Goal: Feedback & Contribution: Contribute content

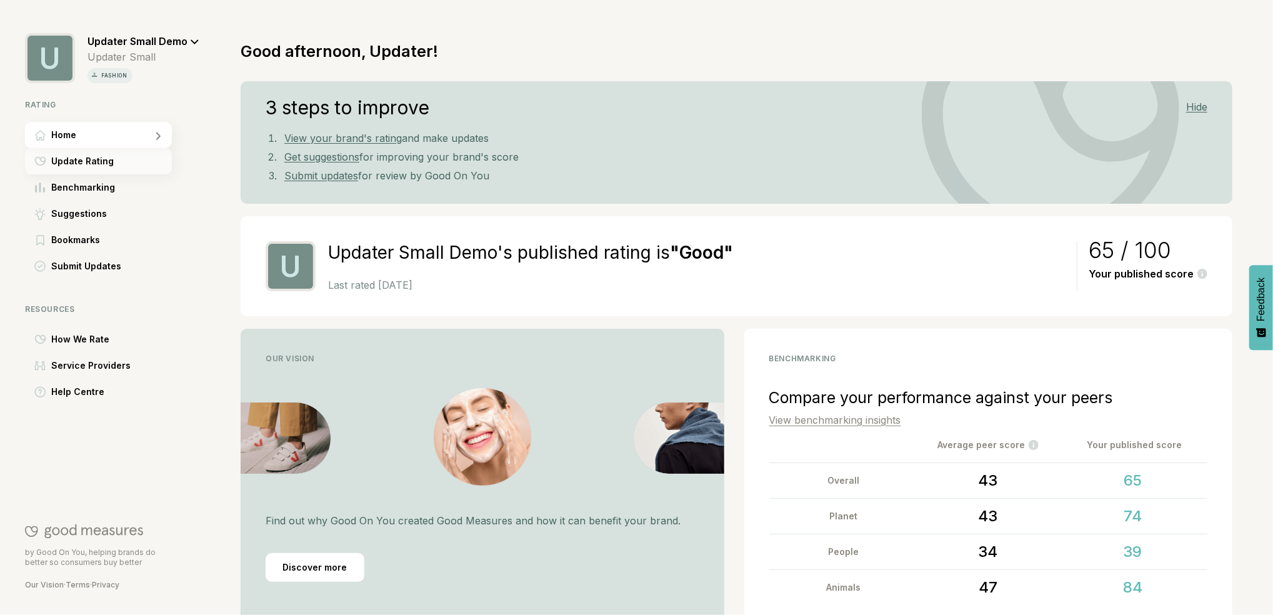
click at [99, 162] on span "Update Rating" at bounding box center [82, 161] width 62 height 15
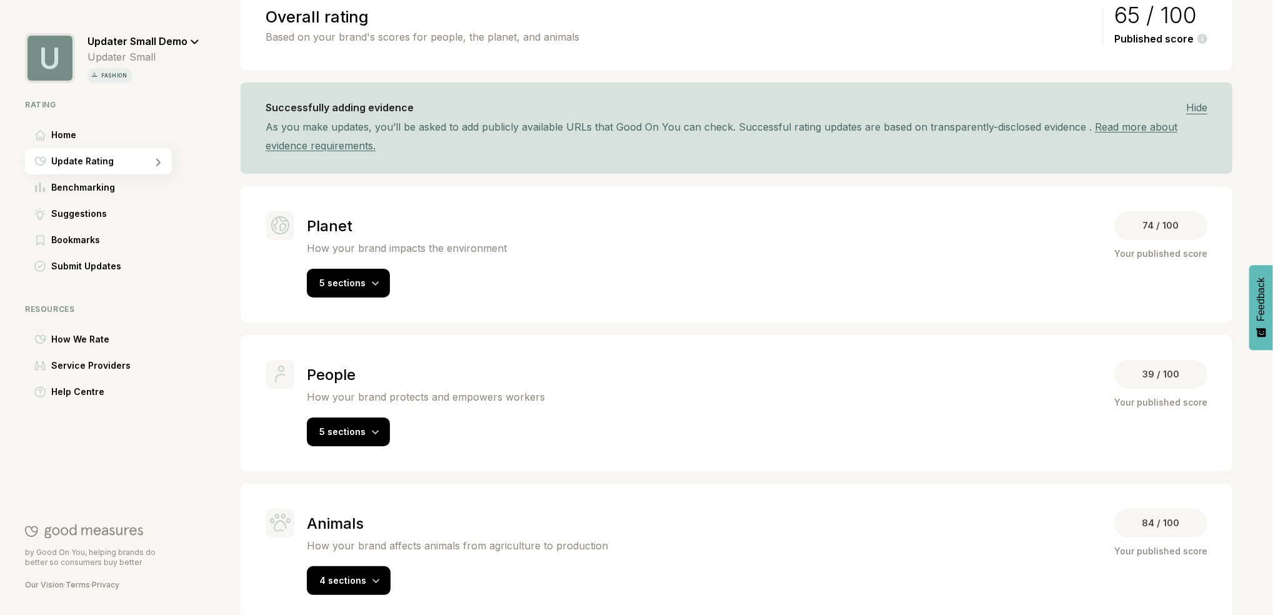
scroll to position [132, 0]
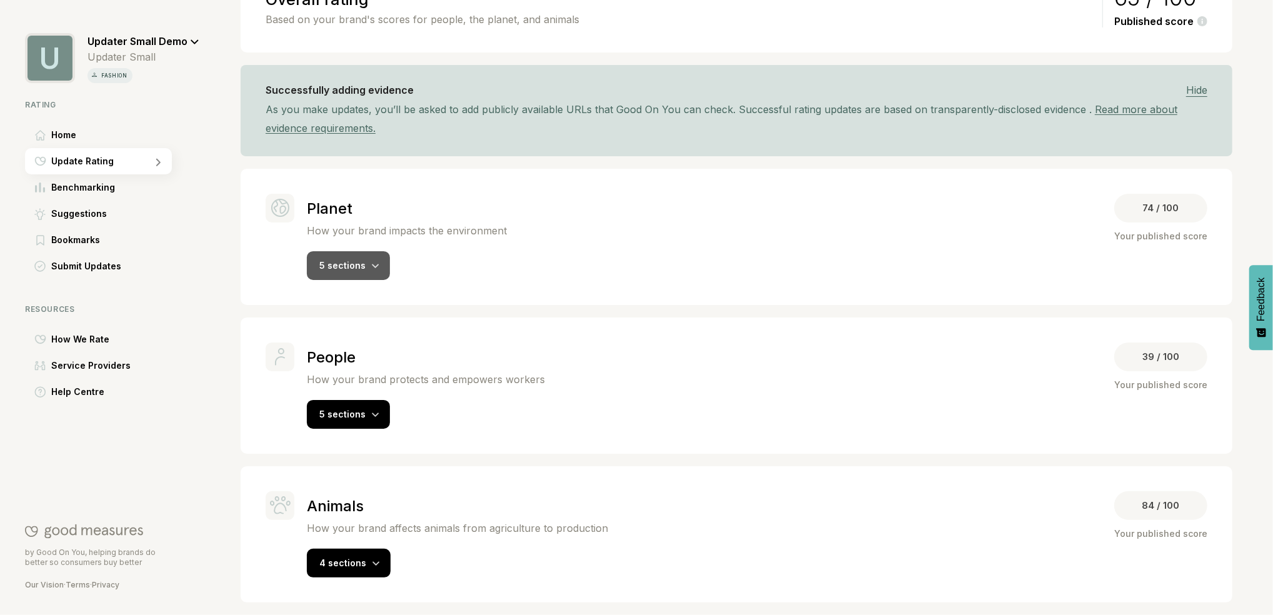
click at [360, 259] on div "5 sections" at bounding box center [348, 265] width 83 height 29
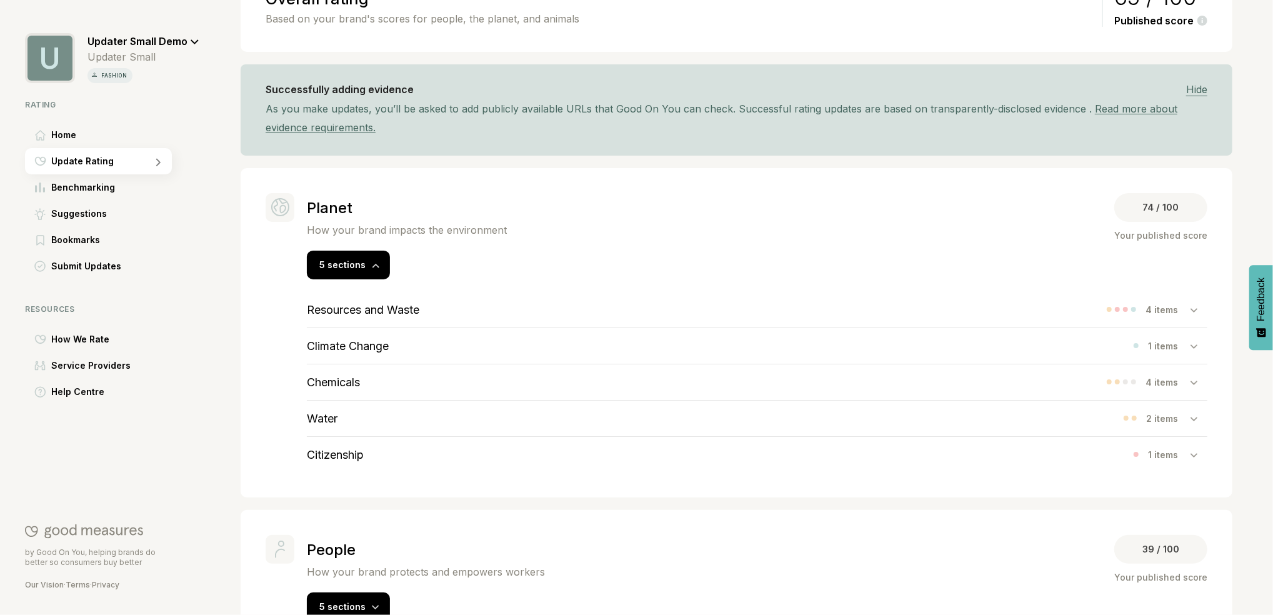
click at [768, 375] on div "Chemicals 4 items" at bounding box center [757, 382] width 900 height 36
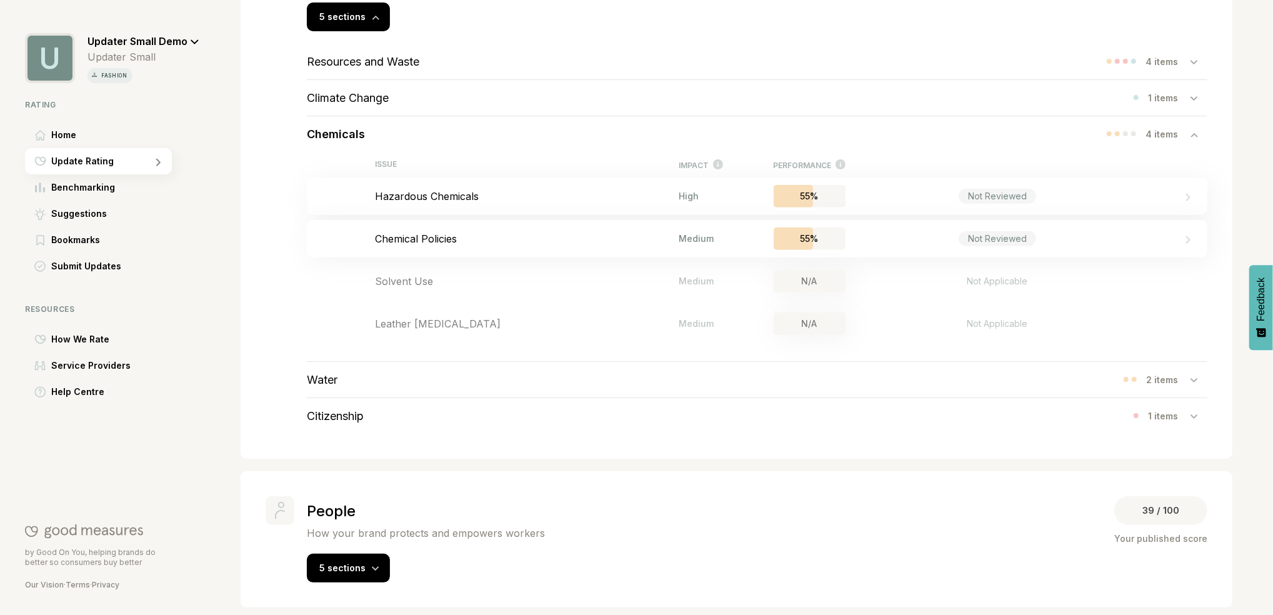
scroll to position [374, 0]
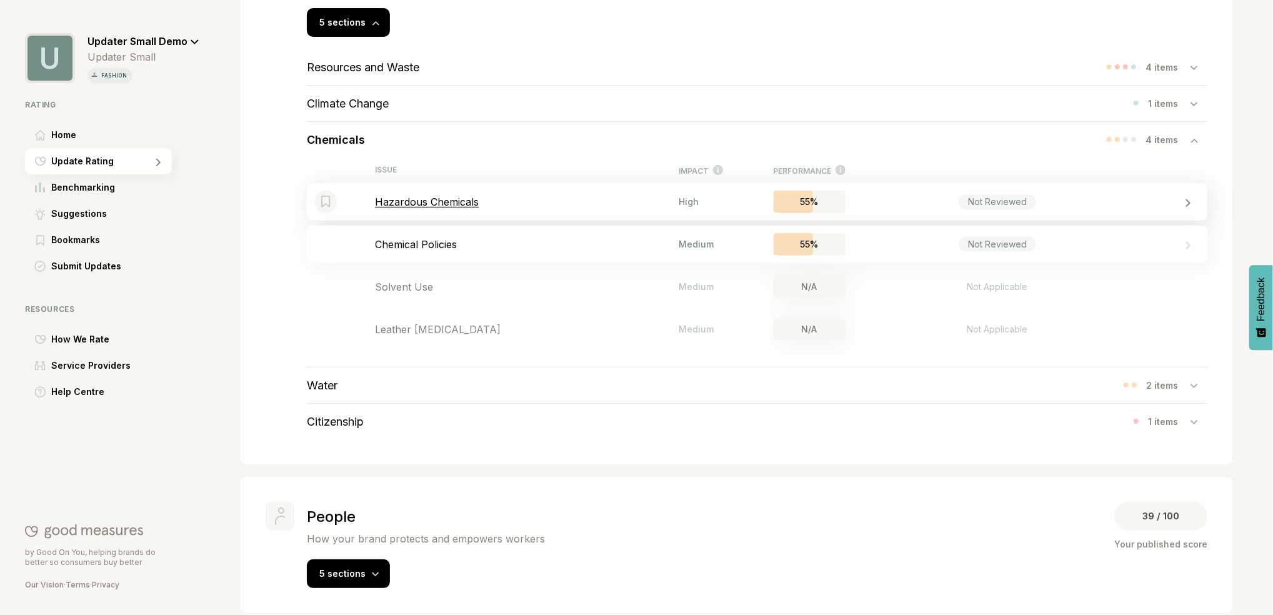
click at [562, 208] on p "Hazardous Chemicals" at bounding box center [527, 202] width 304 height 12
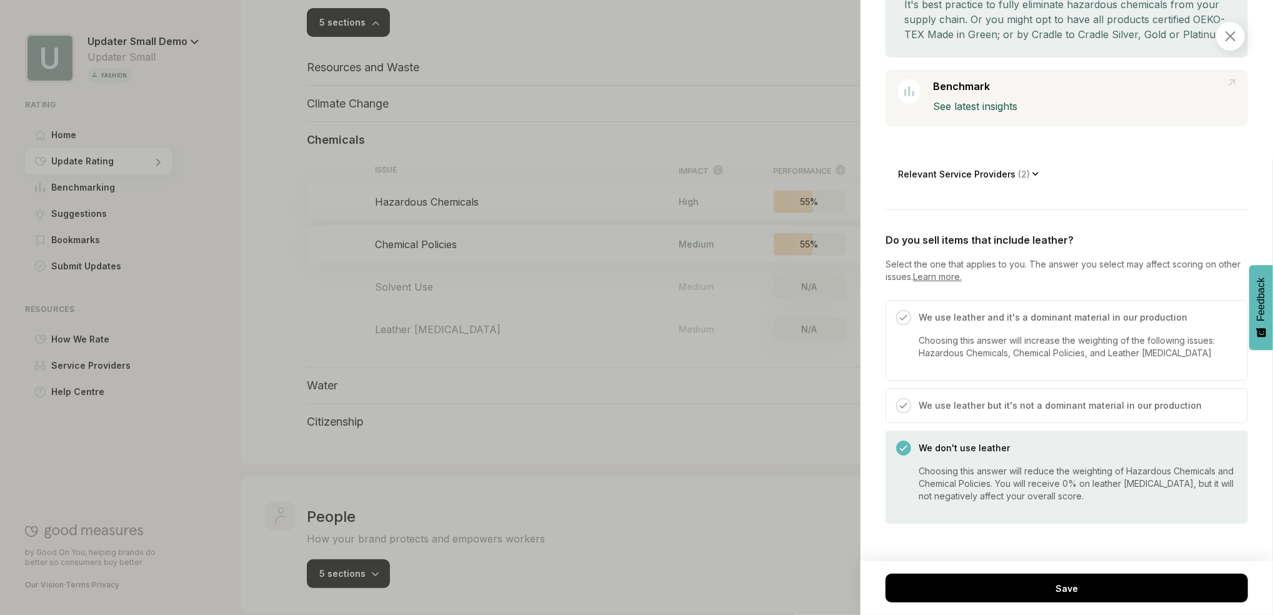
scroll to position [231, 0]
click at [1016, 183] on span "( 2 )" at bounding box center [1023, 177] width 17 height 11
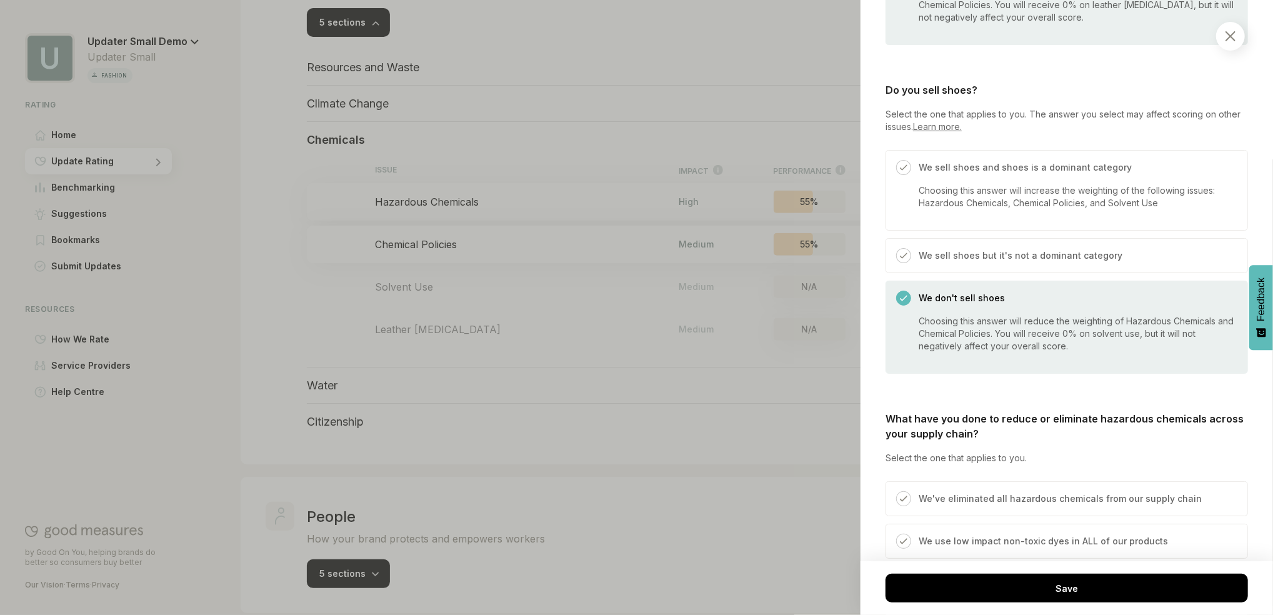
scroll to position [924, 0]
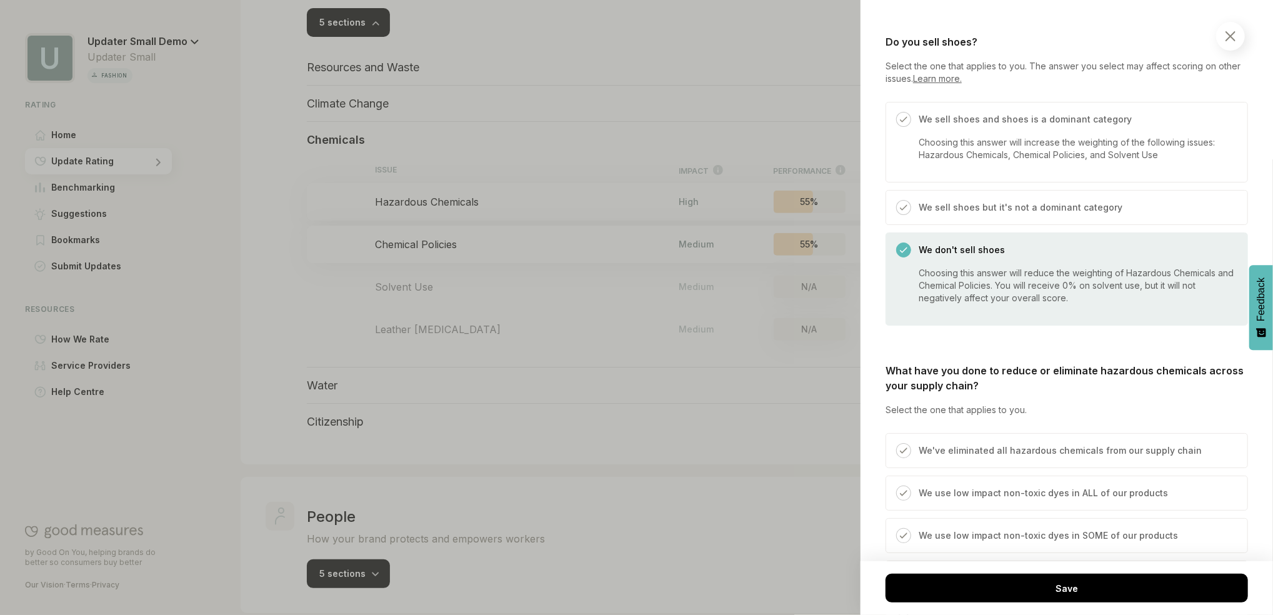
click at [276, 235] on div at bounding box center [636, 307] width 1273 height 615
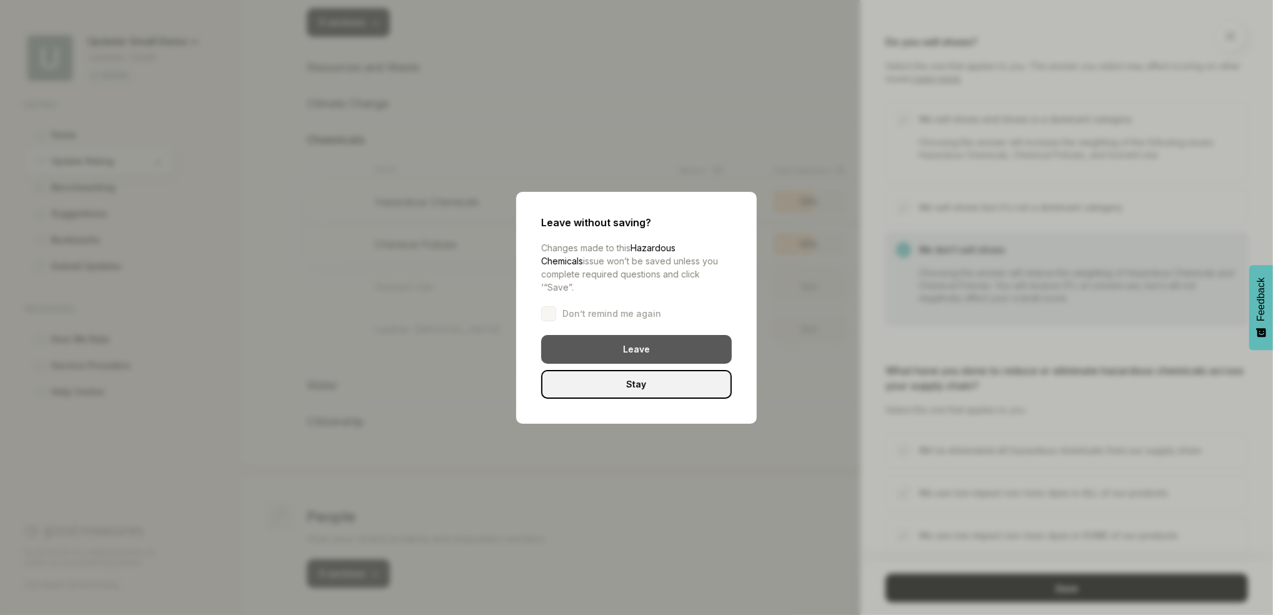
click at [641, 341] on div "Leave" at bounding box center [636, 349] width 191 height 29
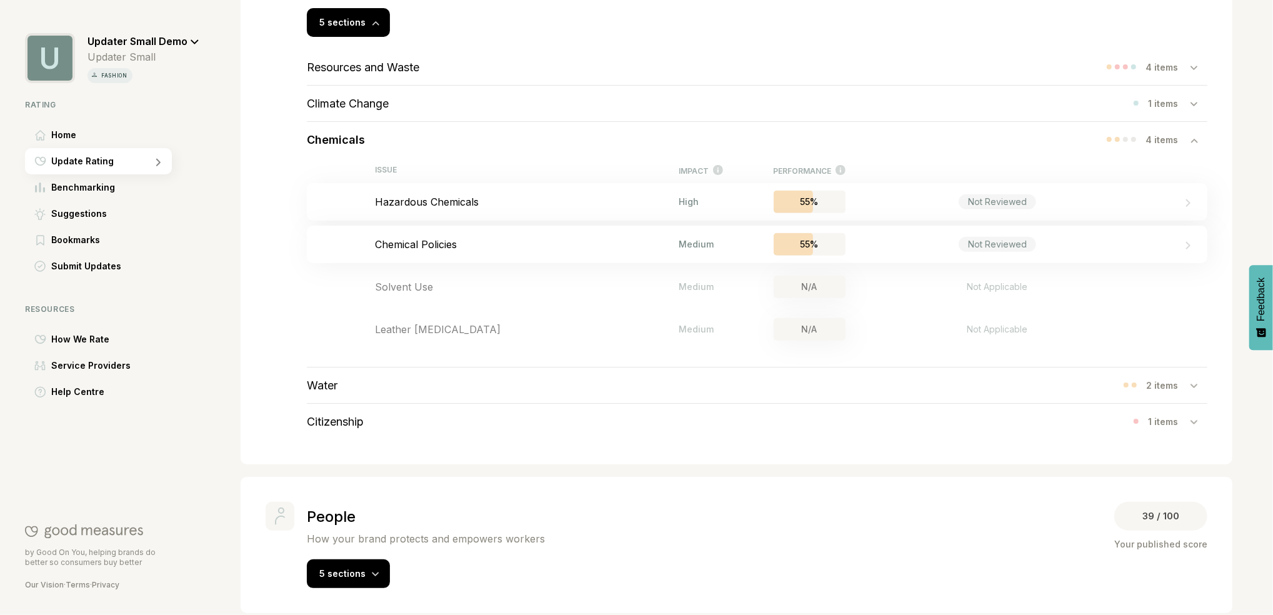
click at [427, 71] on div "Resources and Waste 4 items" at bounding box center [757, 67] width 900 height 36
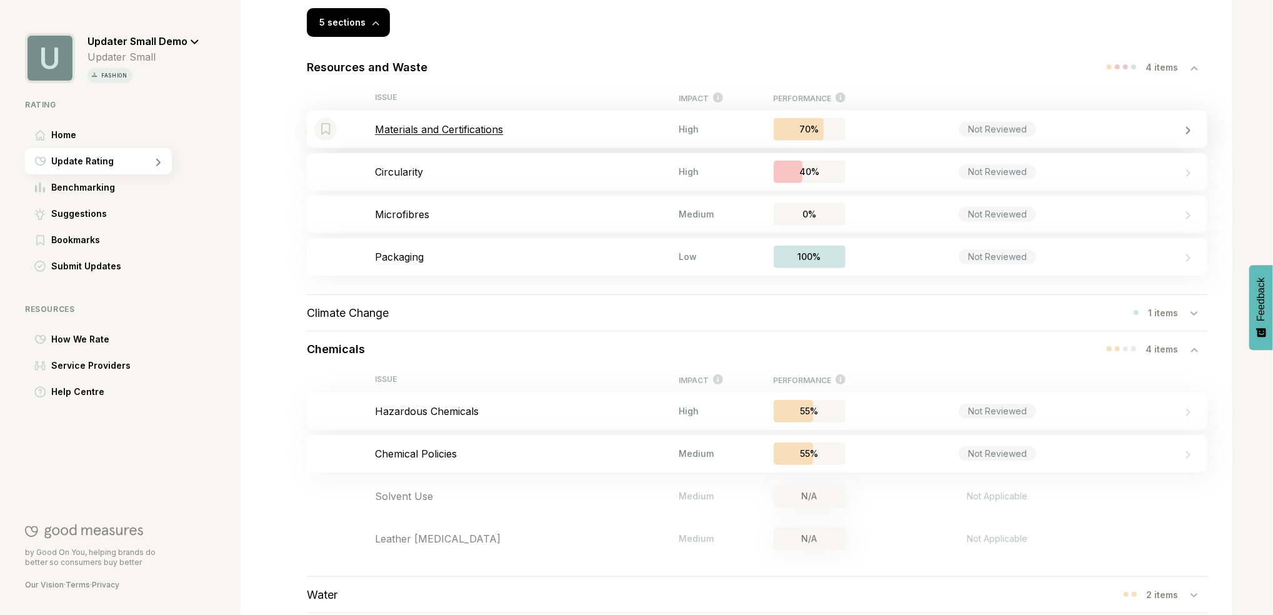
click at [477, 134] on p "Materials and Certifications" at bounding box center [527, 129] width 304 height 12
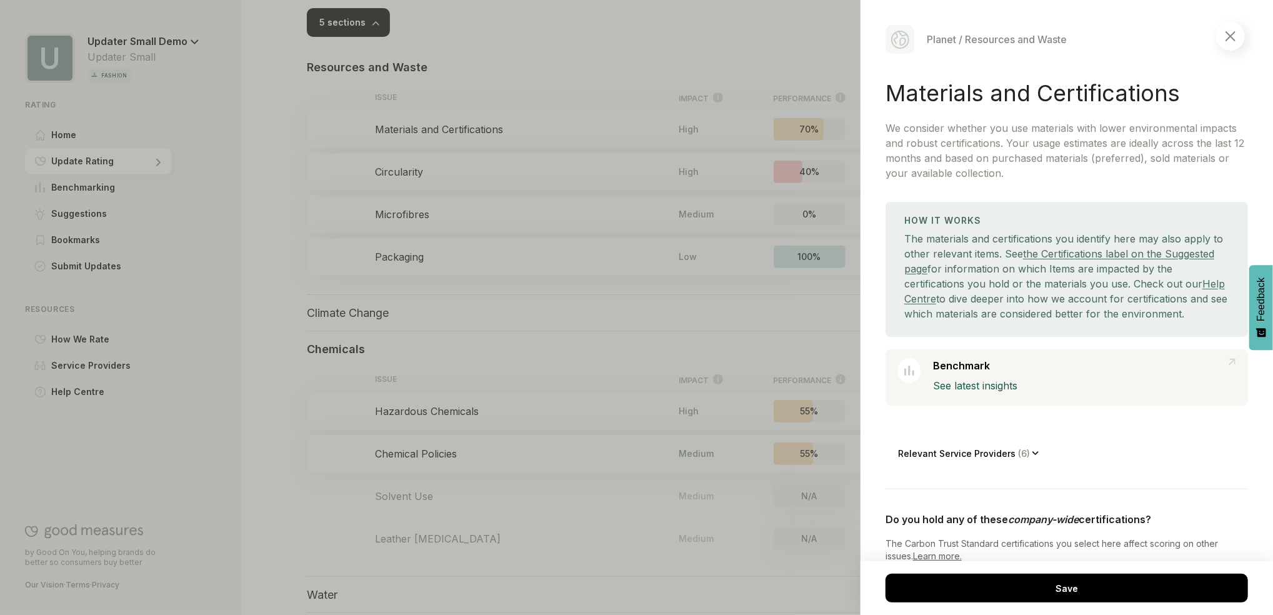
click at [1030, 467] on div "Relevant Service Providers ( 6 )" at bounding box center [968, 453] width 141 height 28
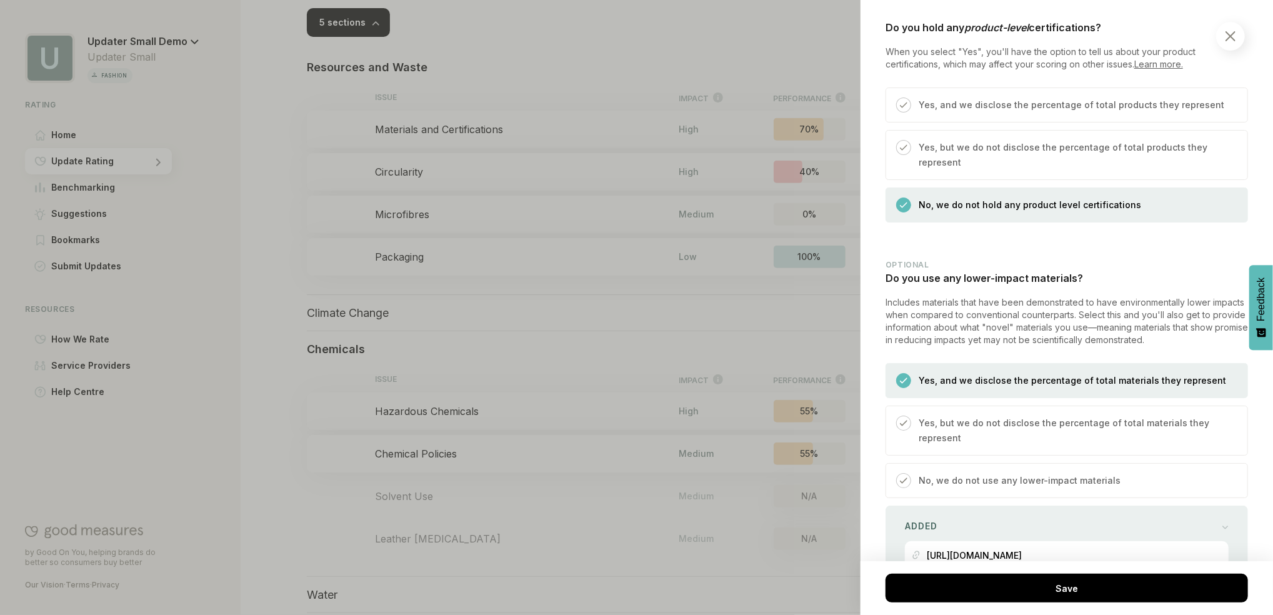
scroll to position [1306, 0]
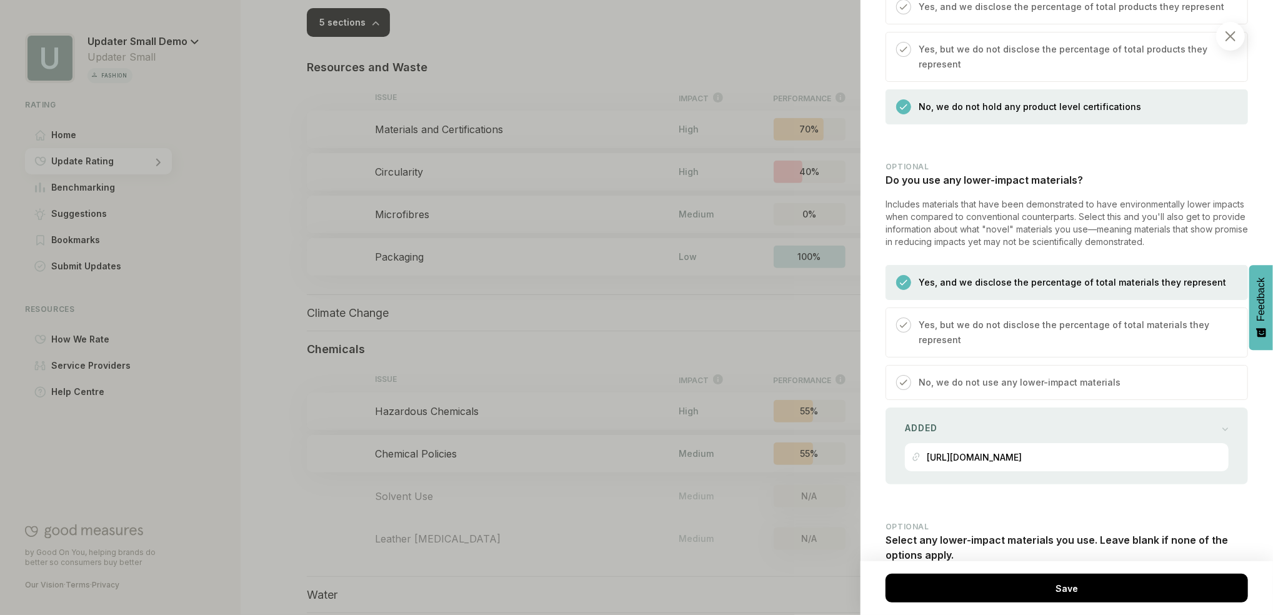
click at [1034, 347] on p "Yes, but we do not disclose the percentage of total materials they represent" at bounding box center [1077, 332] width 316 height 30
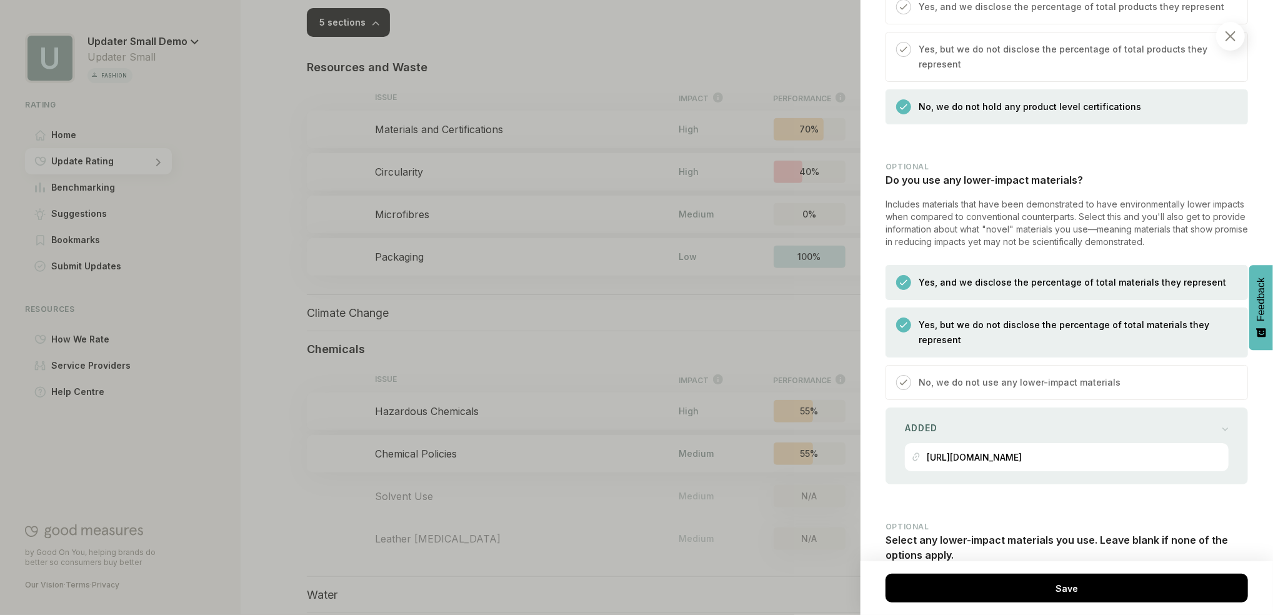
click at [1073, 357] on div "Yes, but we do not disclose the percentage of total materials they represent" at bounding box center [1073, 336] width 324 height 39
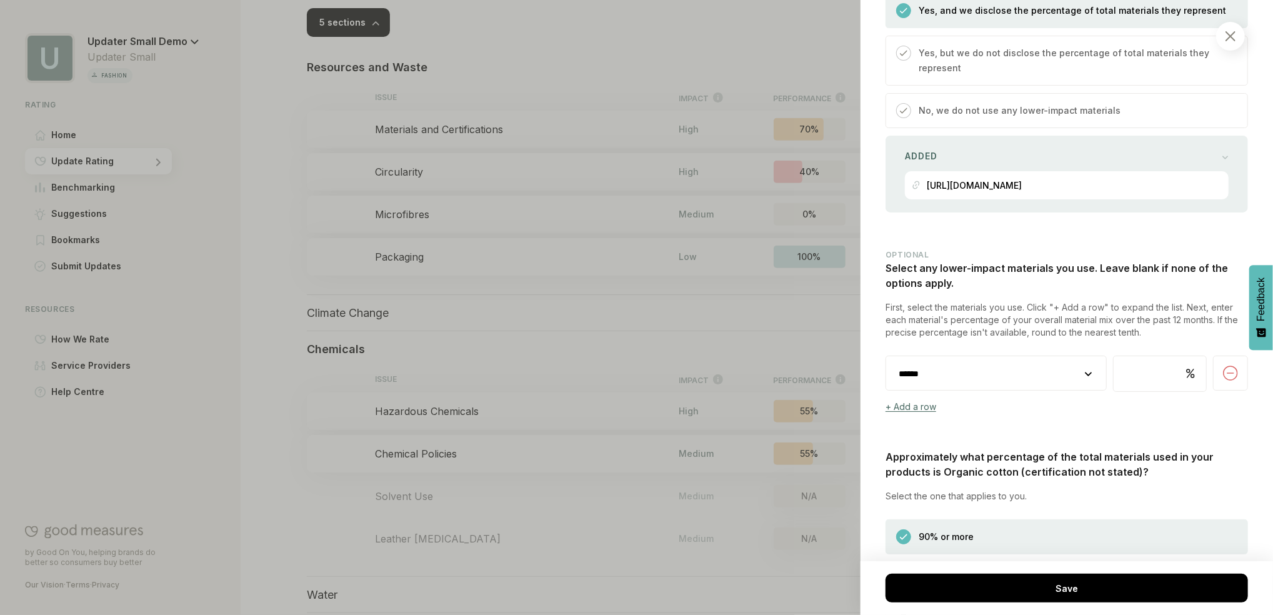
scroll to position [1588, 0]
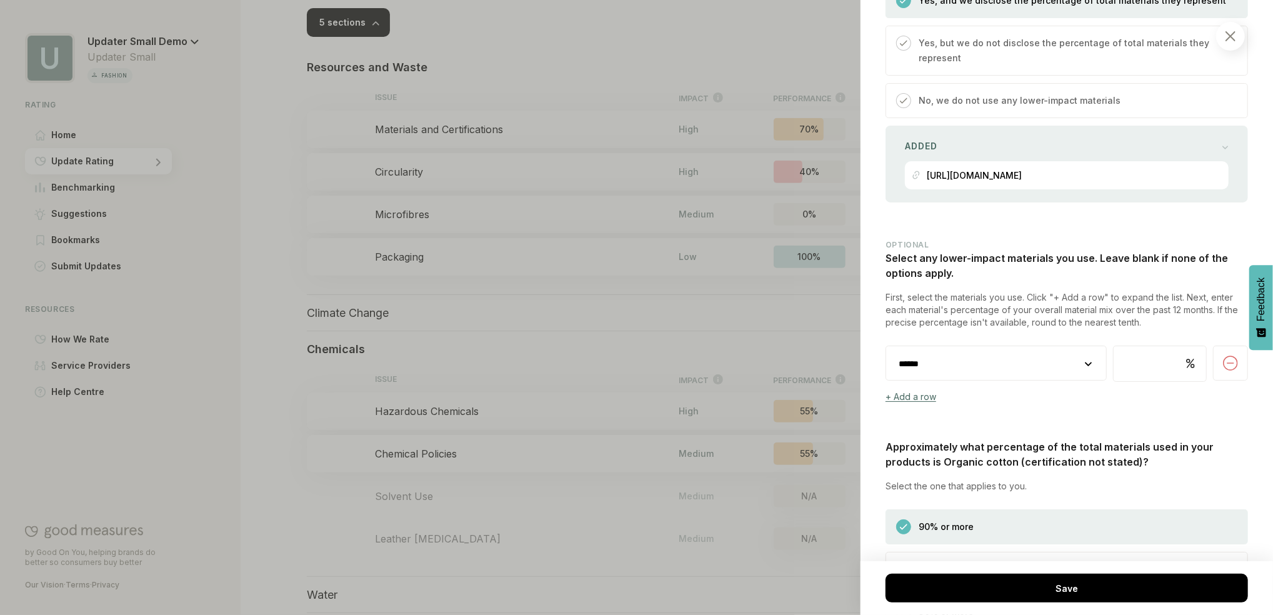
click at [1082, 381] on select "**********" at bounding box center [996, 363] width 220 height 35
click at [1237, 46] on div at bounding box center [1230, 36] width 29 height 29
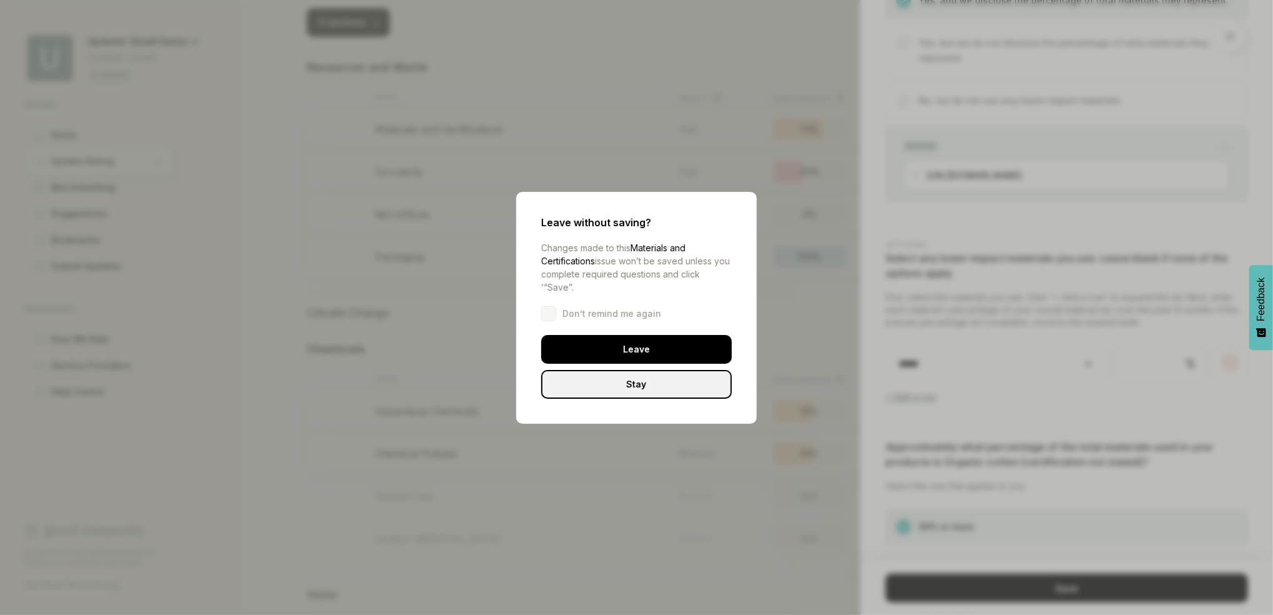
click at [642, 386] on div "Stay" at bounding box center [636, 384] width 191 height 29
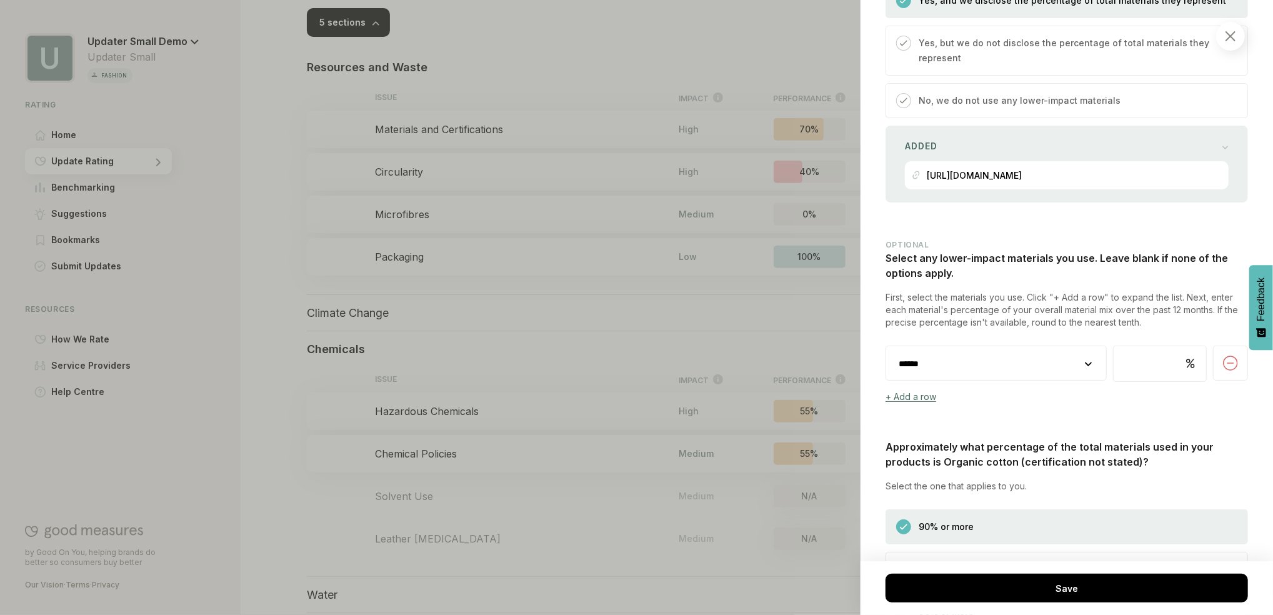
click at [1236, 46] on div at bounding box center [1230, 36] width 29 height 29
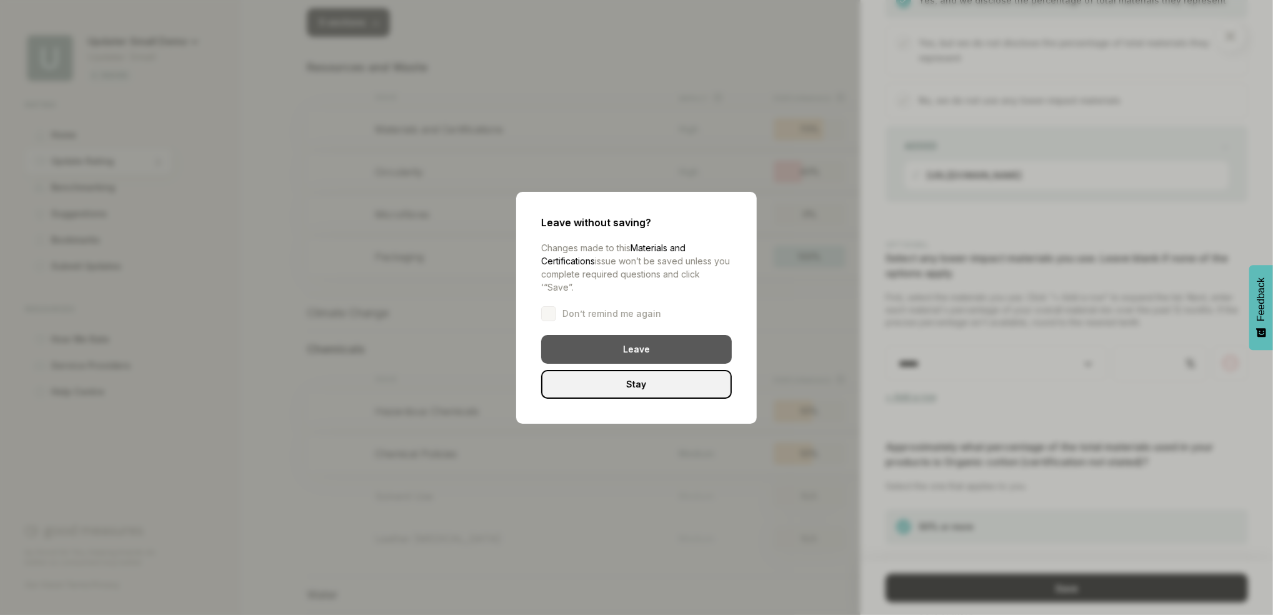
click at [625, 350] on div "Leave" at bounding box center [636, 349] width 191 height 29
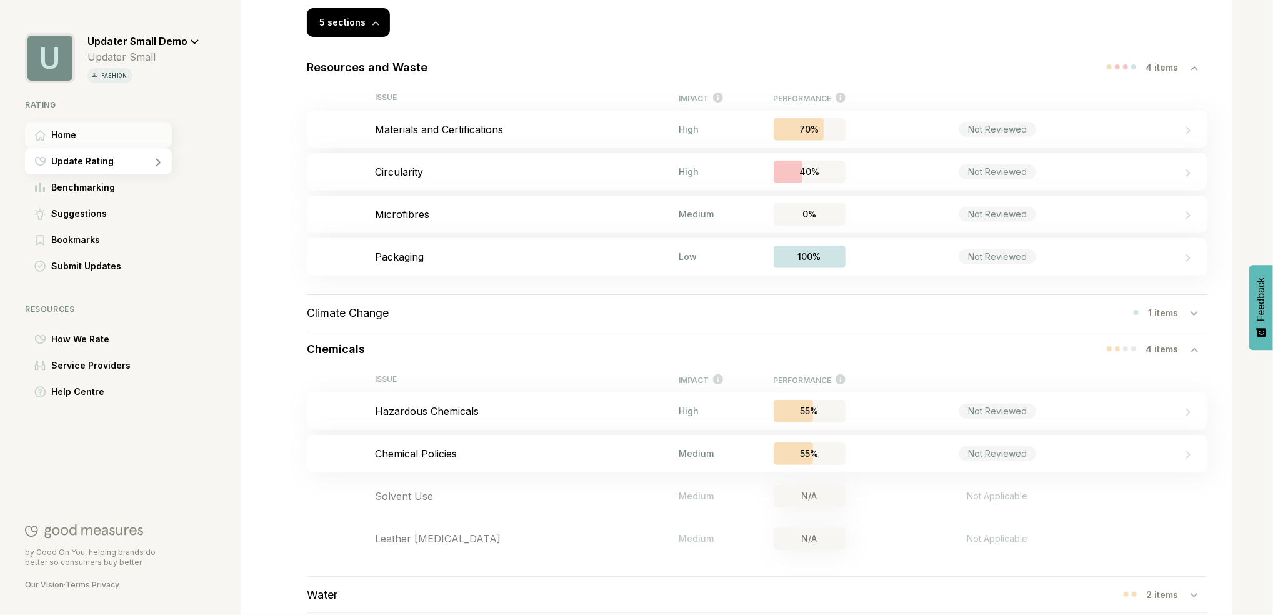
click at [82, 140] on div "Home" at bounding box center [98, 135] width 147 height 26
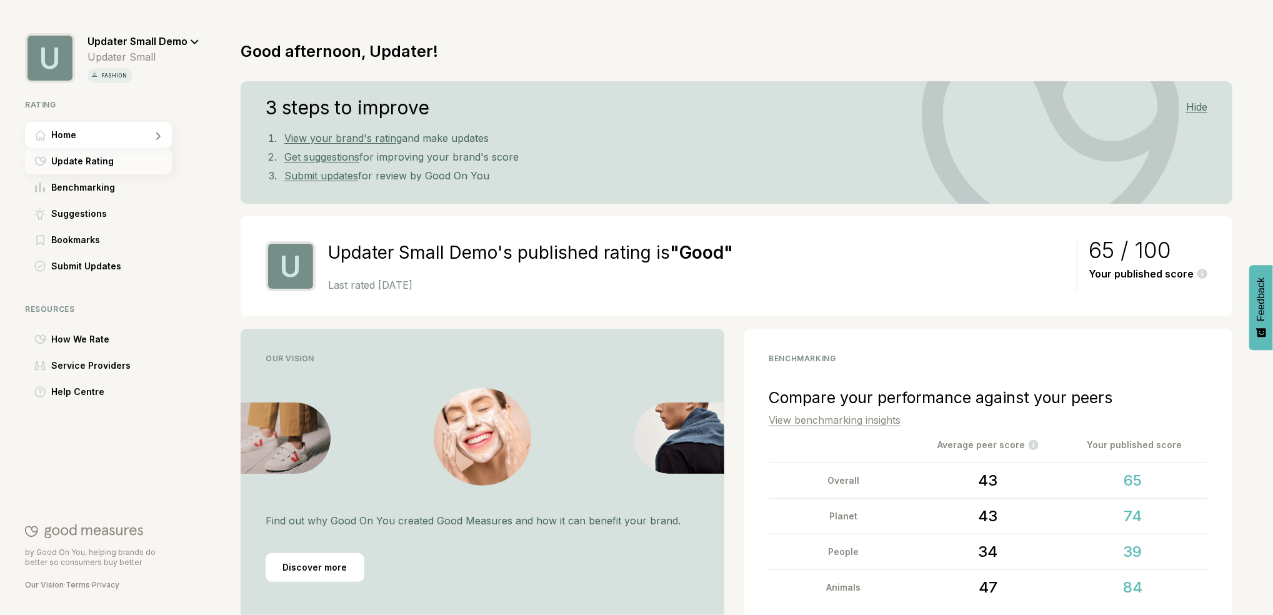
click at [67, 162] on span "Update Rating" at bounding box center [82, 161] width 62 height 15
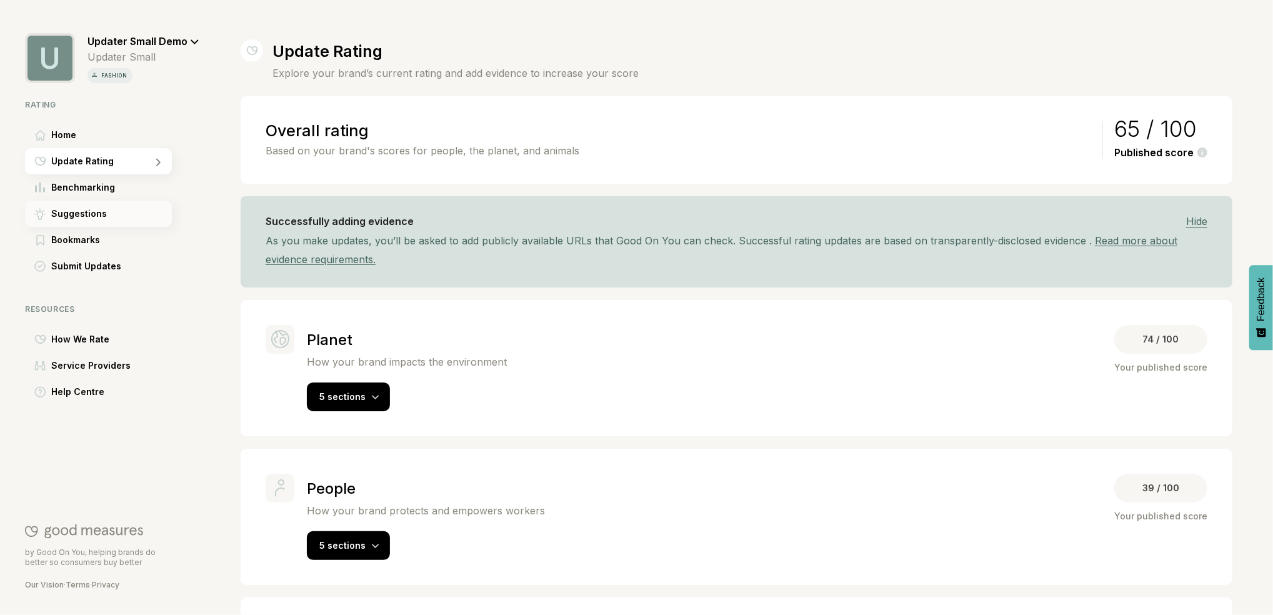
click at [49, 206] on div "Suggestions" at bounding box center [66, 213] width 82 height 15
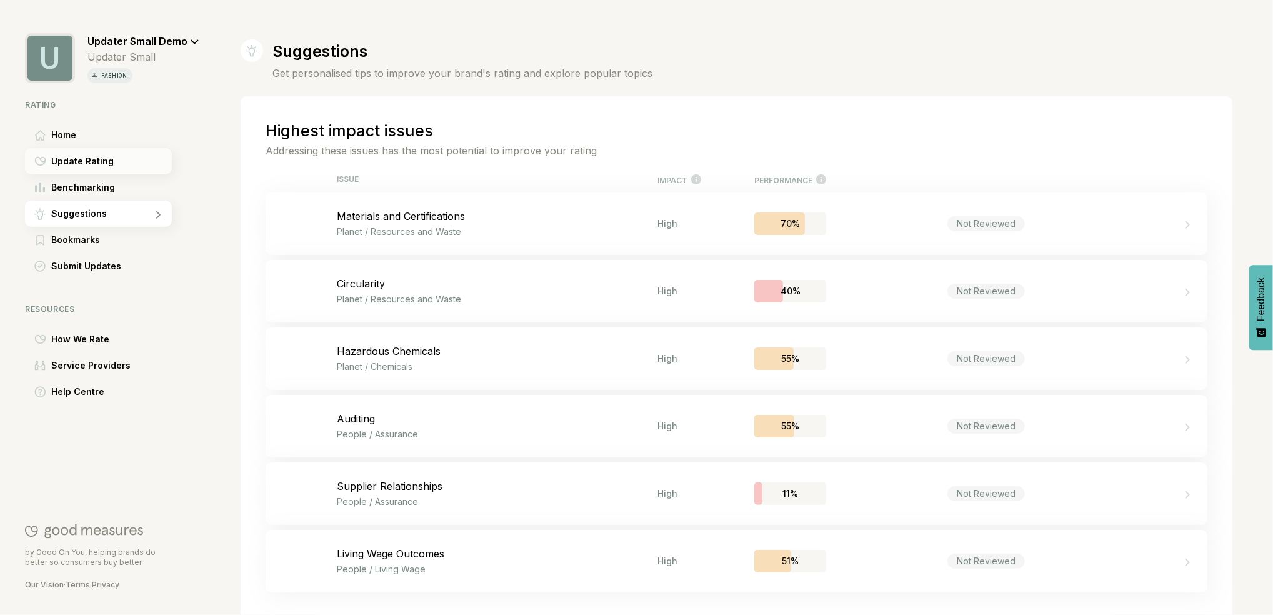
click at [63, 167] on span "Update Rating" at bounding box center [82, 161] width 62 height 15
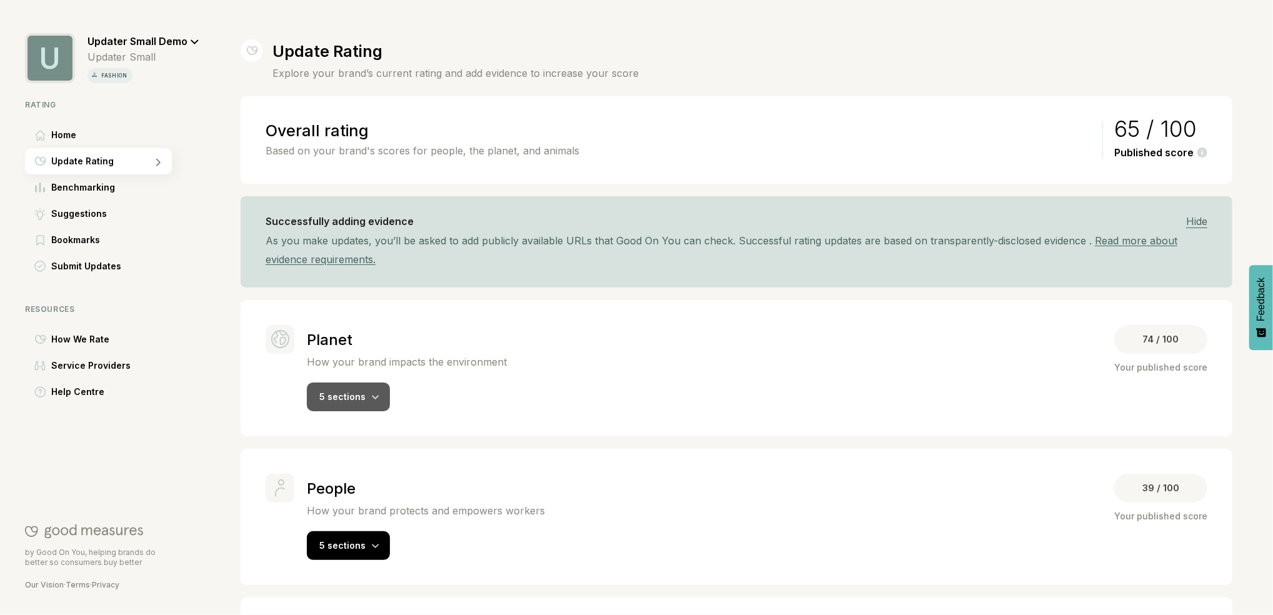
click at [347, 409] on div "5 sections" at bounding box center [348, 396] width 83 height 29
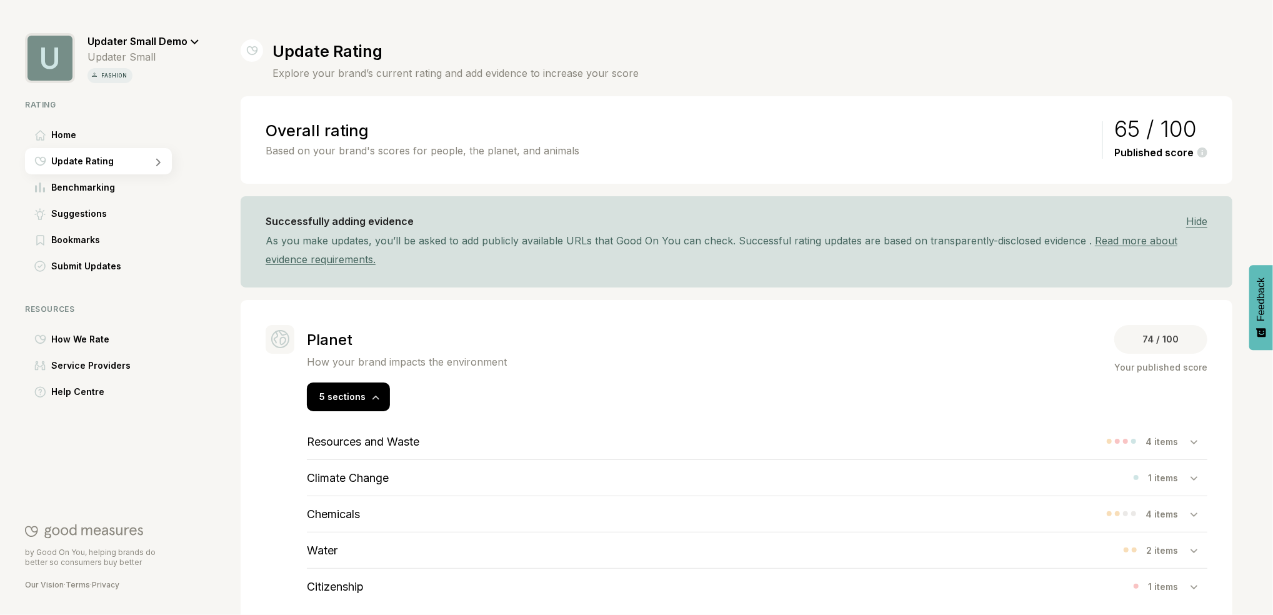
click at [357, 449] on div "Resources and Waste" at bounding box center [363, 442] width 112 height 36
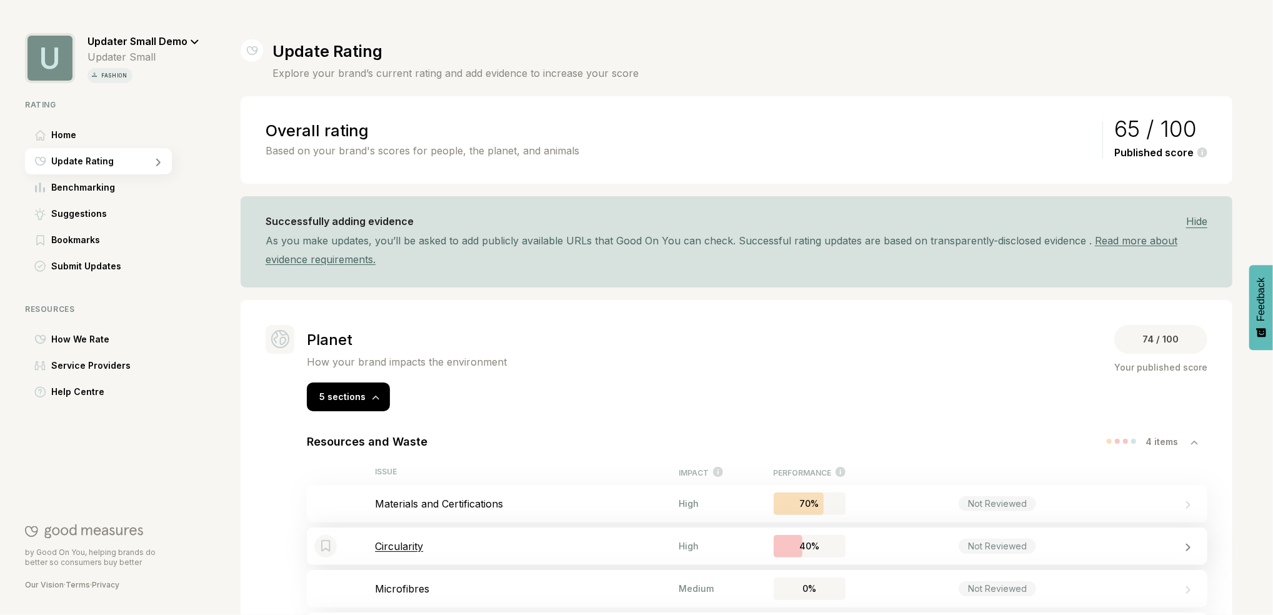
click at [390, 550] on p "Circularity" at bounding box center [527, 546] width 304 height 12
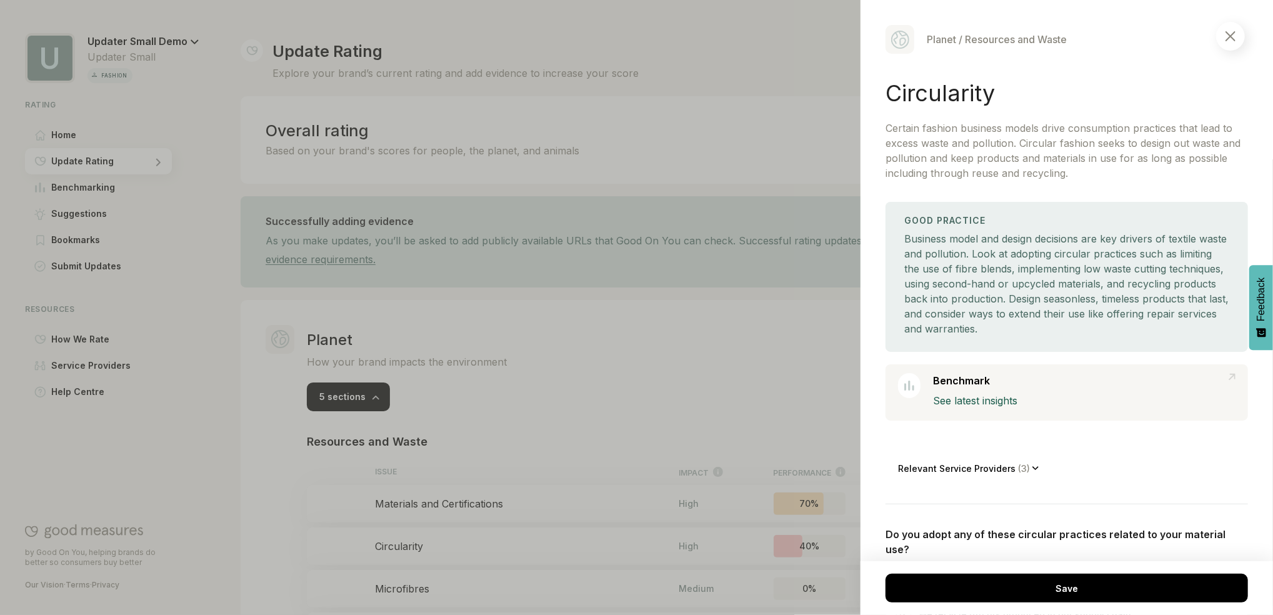
click at [1237, 27] on div at bounding box center [1230, 36] width 29 height 29
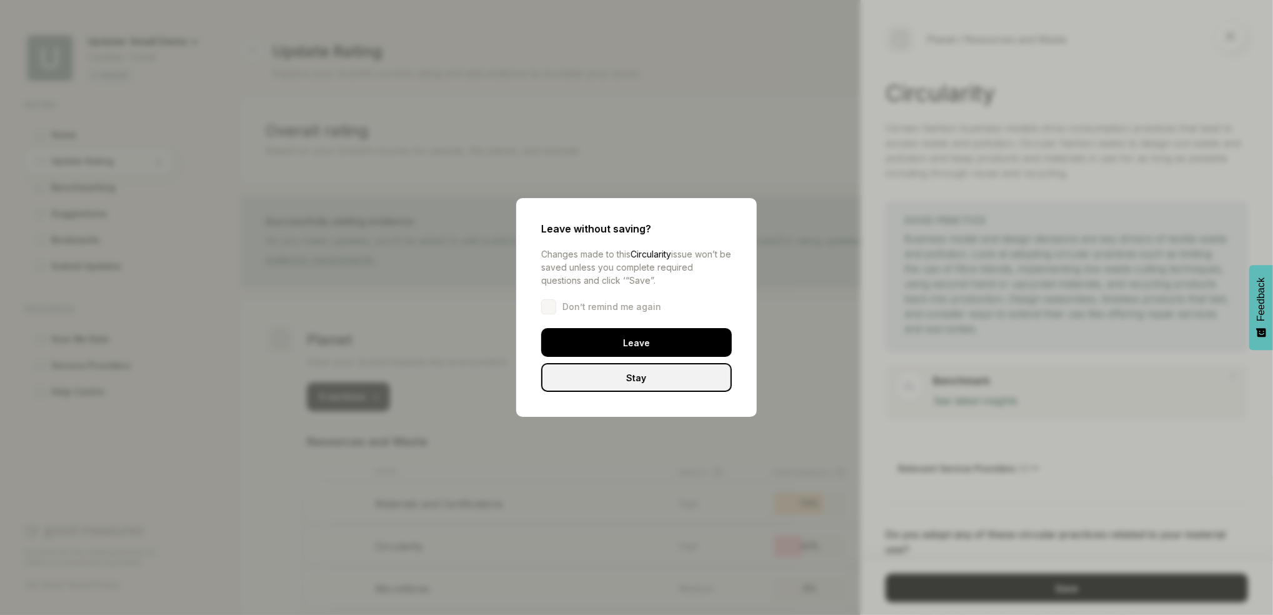
click at [642, 380] on div "Stay" at bounding box center [636, 377] width 191 height 29
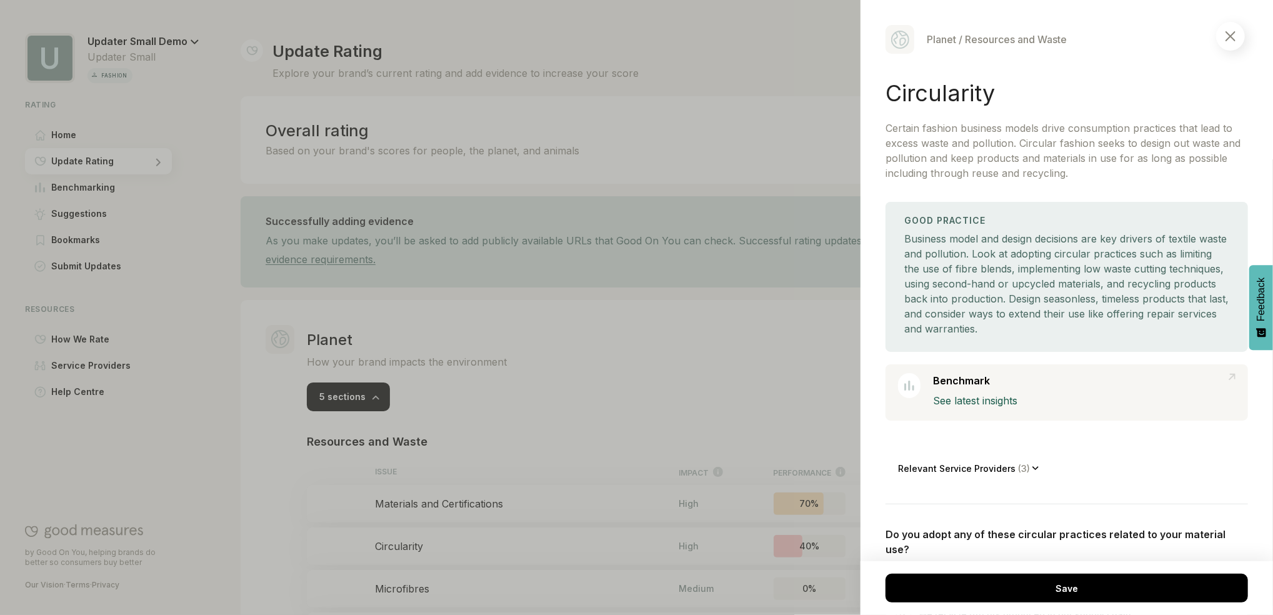
click at [1232, 45] on div at bounding box center [1230, 36] width 29 height 29
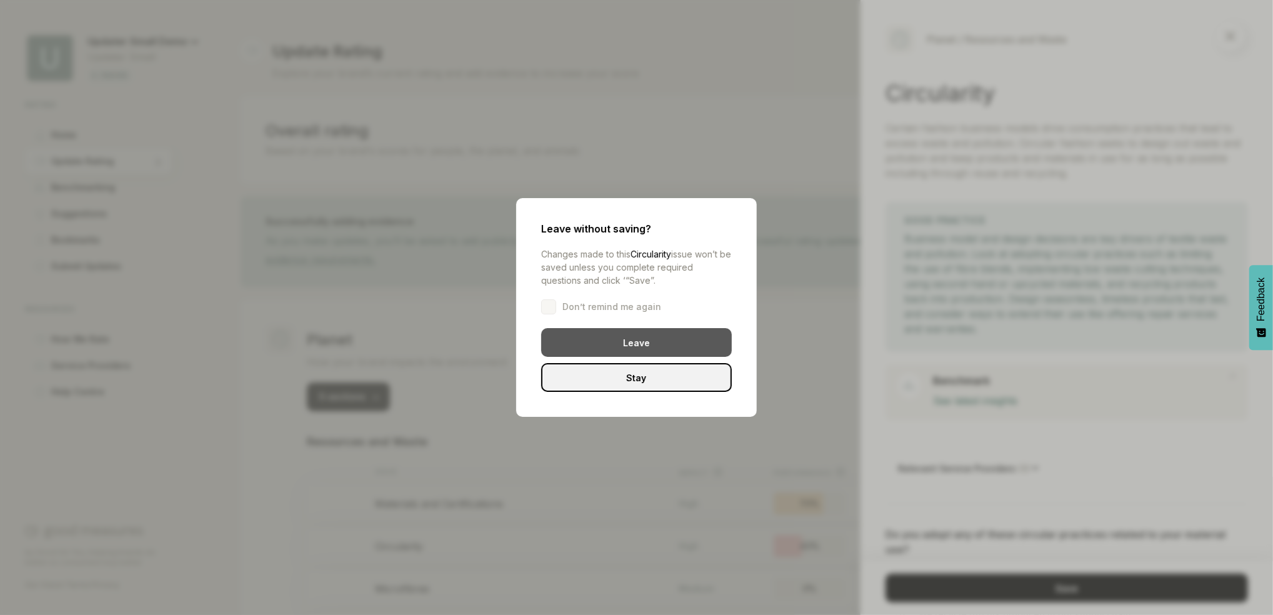
click at [687, 348] on div "Leave" at bounding box center [636, 342] width 191 height 29
